Goal: Check status: Check status

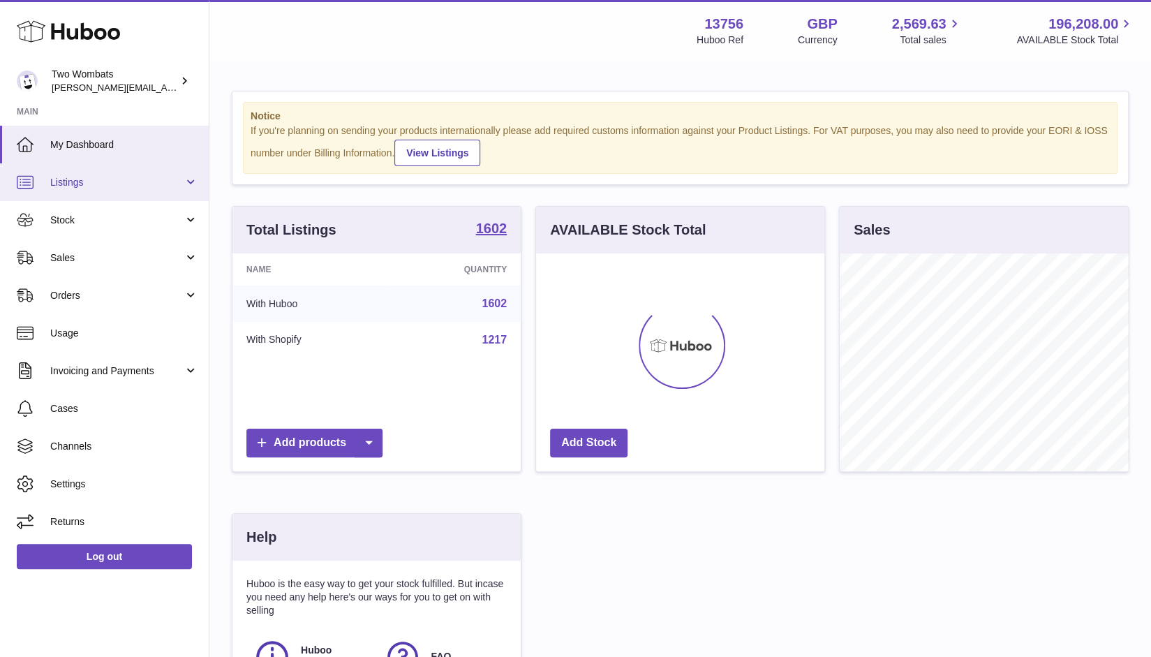
scroll to position [218, 289]
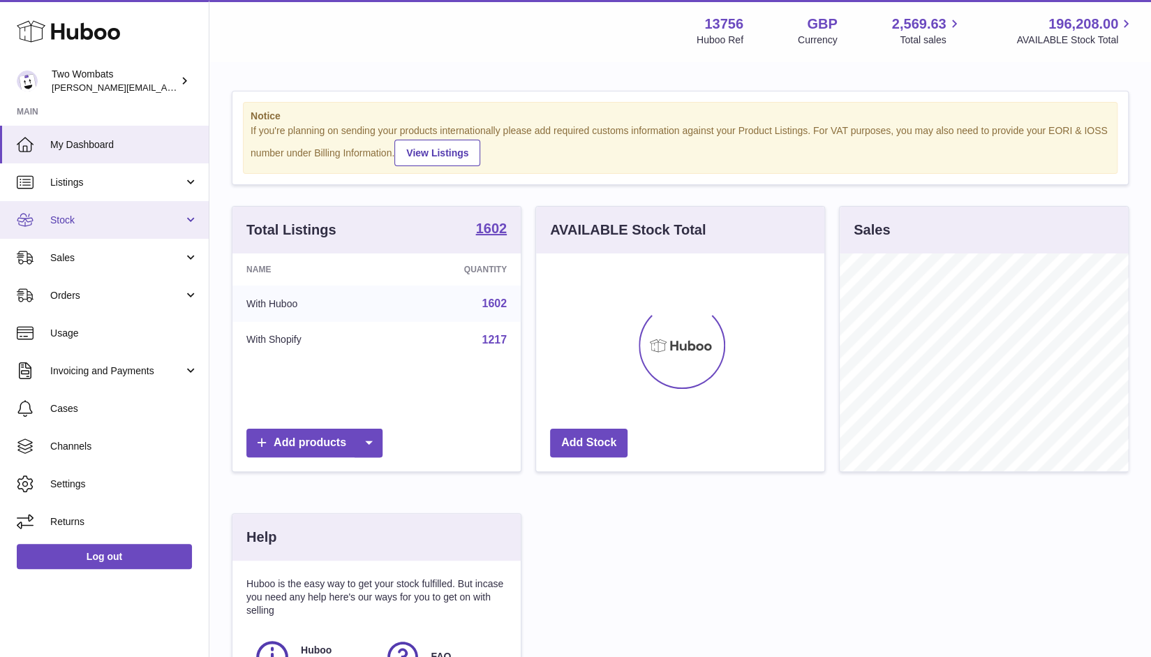
click at [194, 219] on link "Stock" at bounding box center [104, 220] width 209 height 38
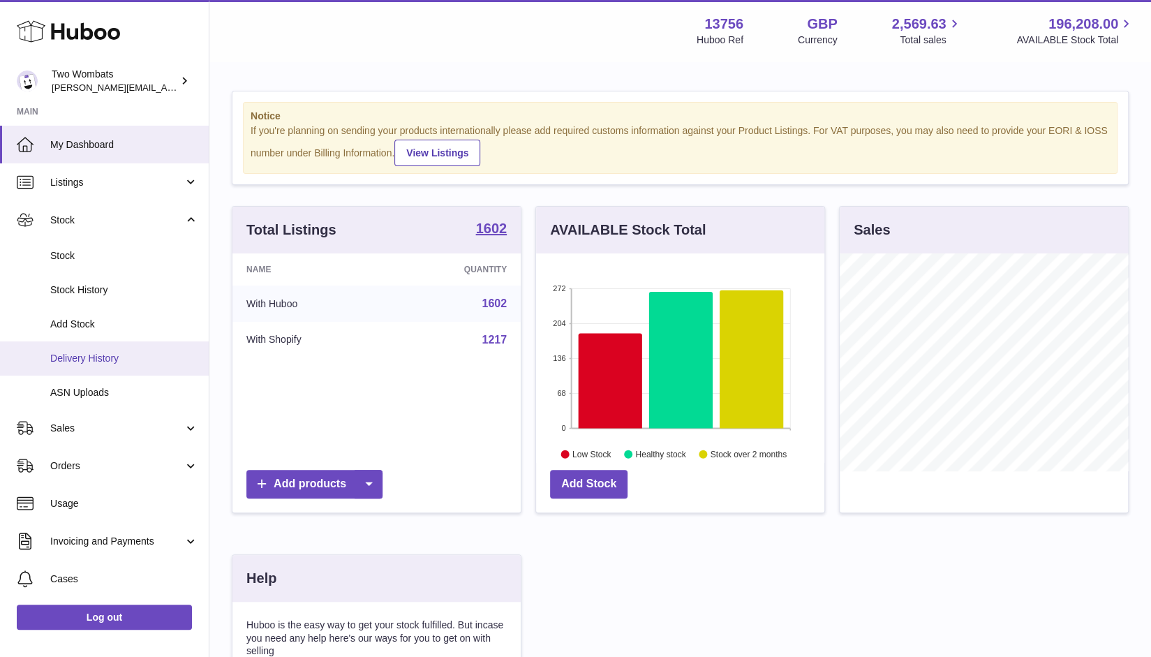
click at [113, 361] on span "Delivery History" at bounding box center [124, 358] width 148 height 13
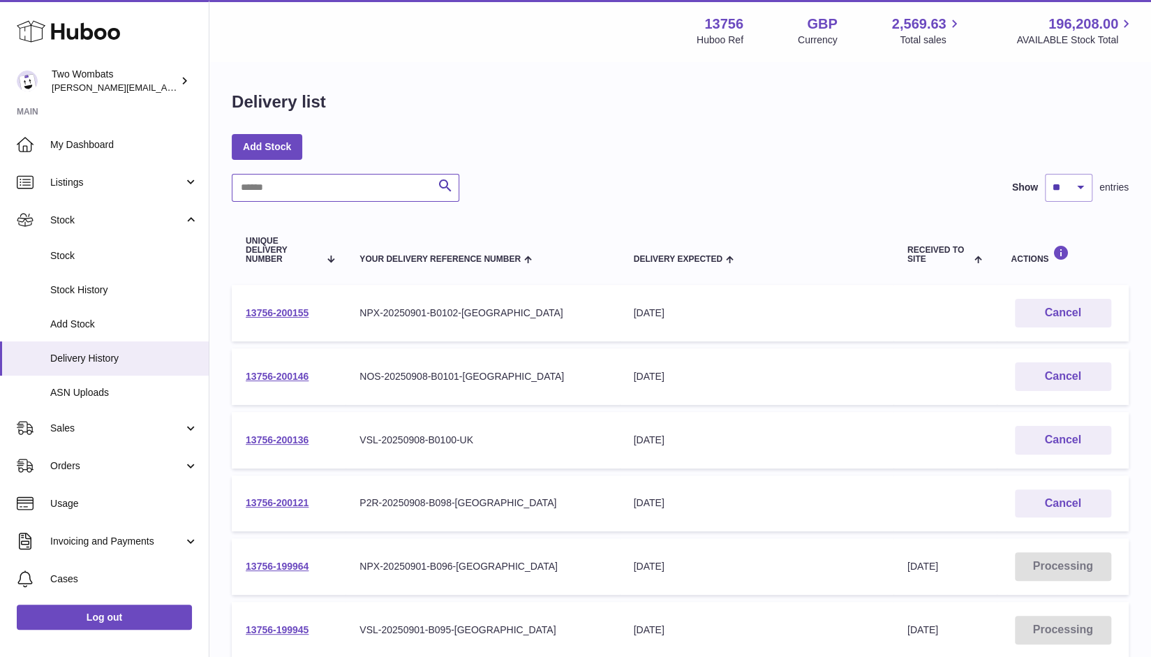
click at [302, 192] on input "text" at bounding box center [346, 188] width 228 height 28
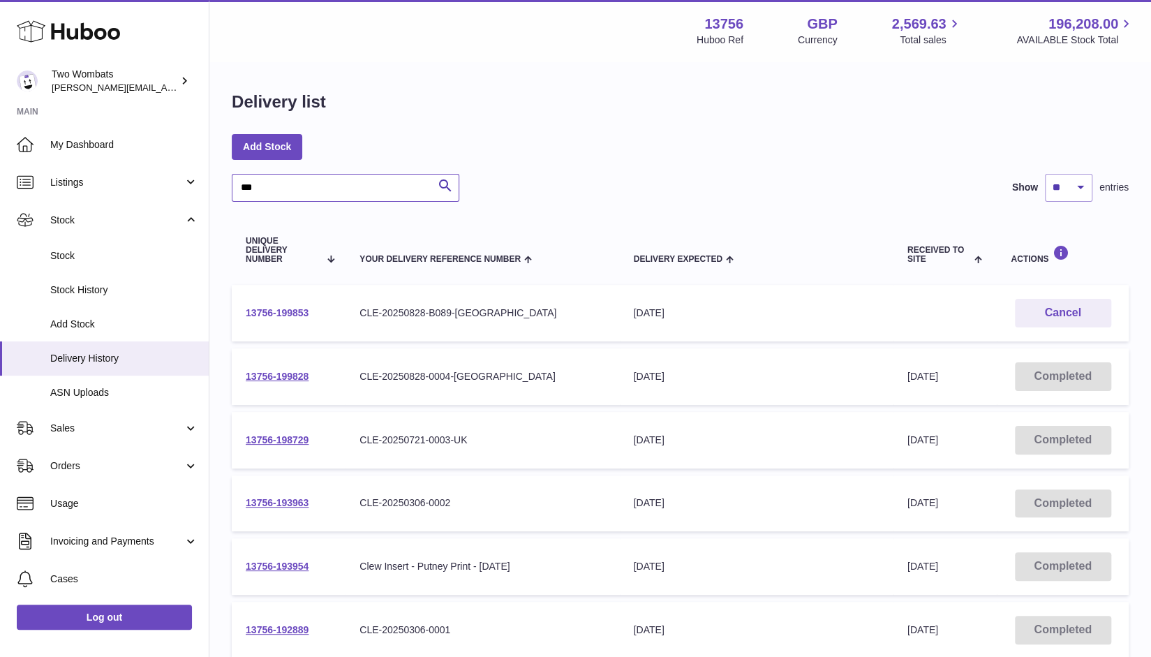
type input "***"
click at [296, 309] on link "13756-199853" at bounding box center [277, 312] width 63 height 11
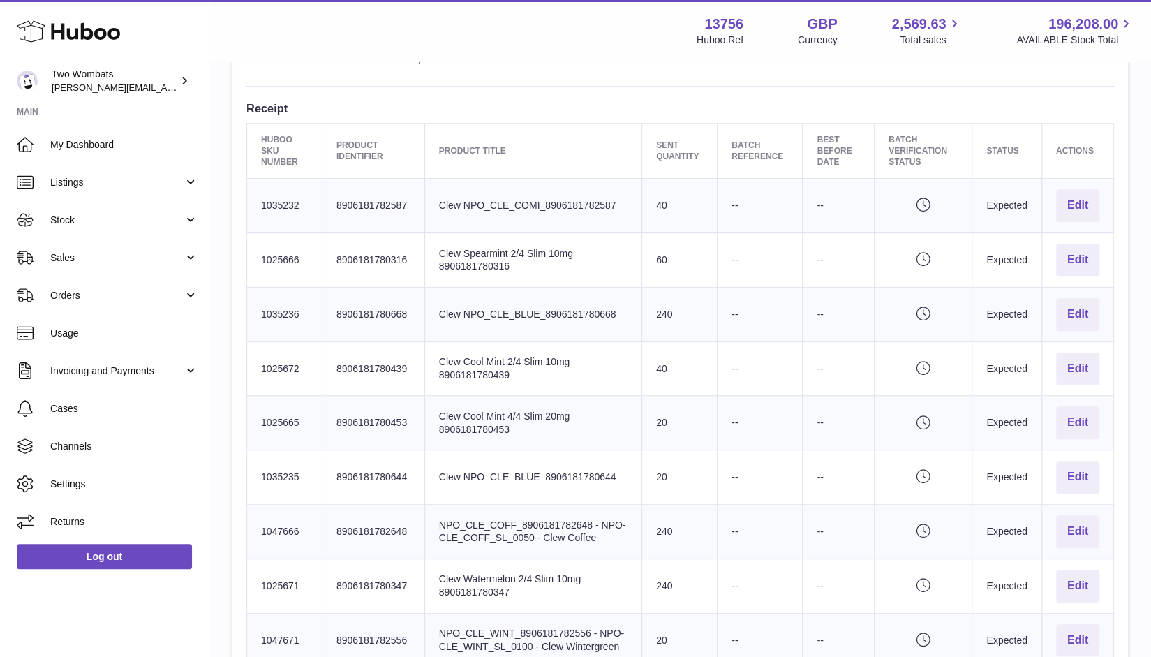
scroll to position [420, 0]
